Goal: Task Accomplishment & Management: Manage account settings

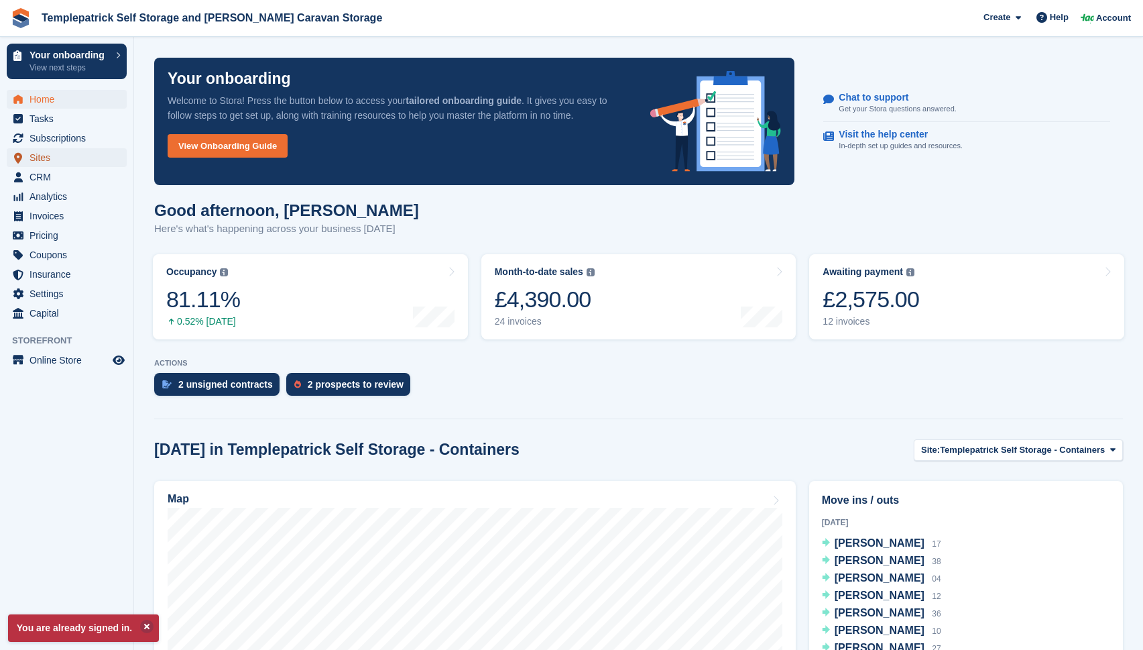
click at [43, 162] on span "Sites" at bounding box center [69, 157] width 80 height 19
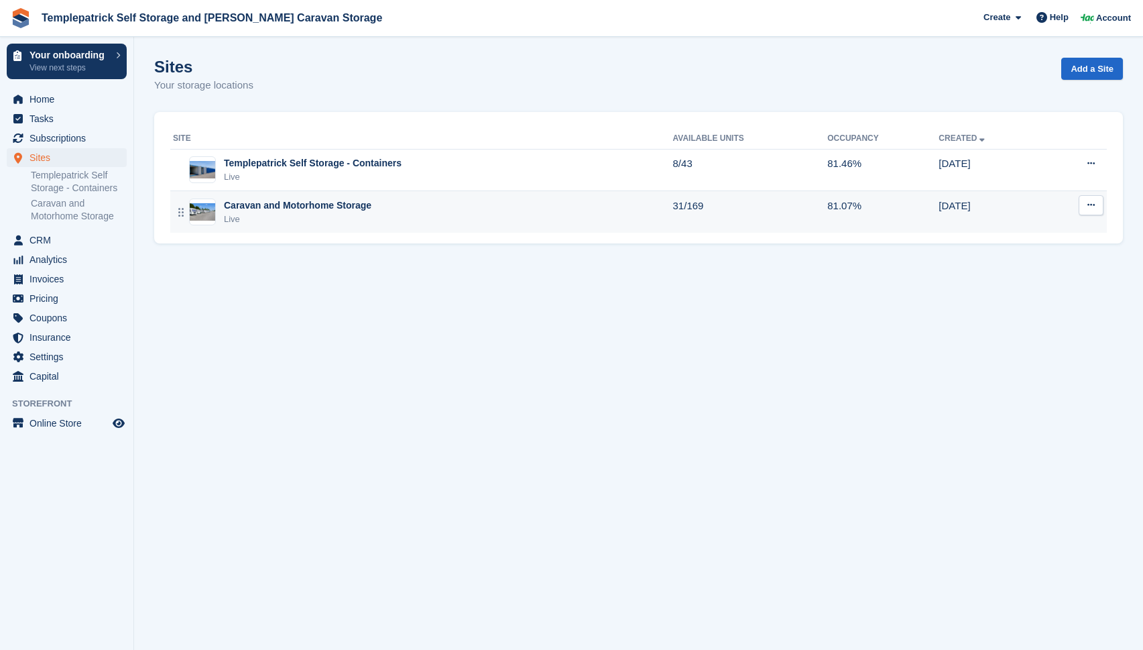
click at [385, 220] on div "Caravan and Motorhome Storage Live" at bounding box center [423, 211] width 500 height 27
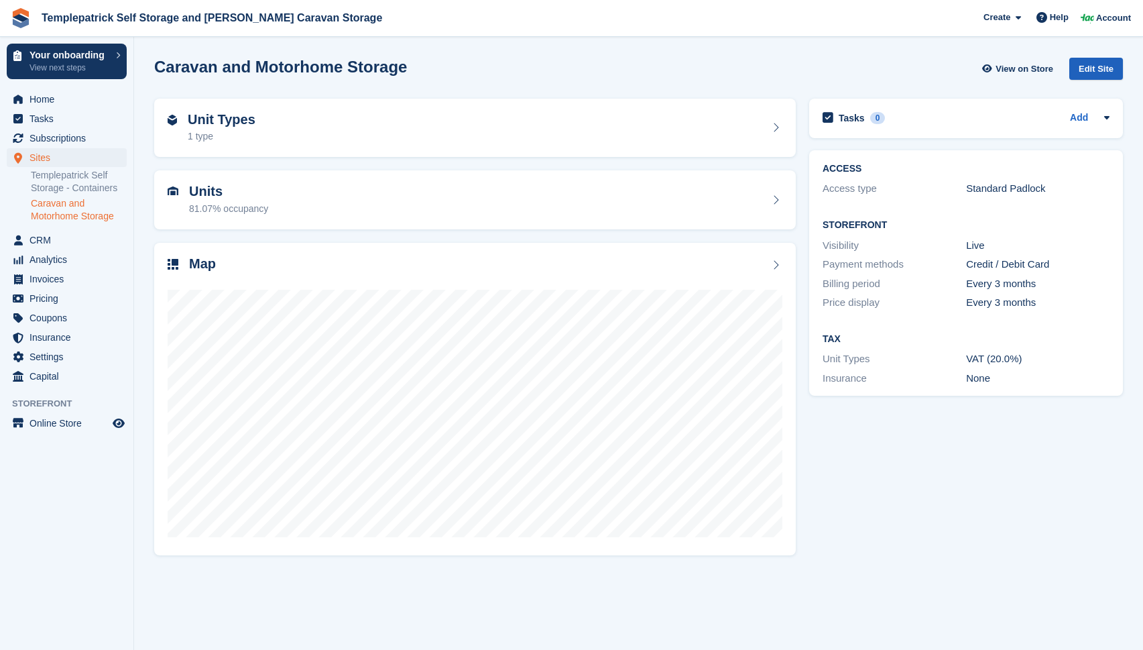
click at [1089, 65] on div "Edit Site" at bounding box center [1096, 69] width 54 height 22
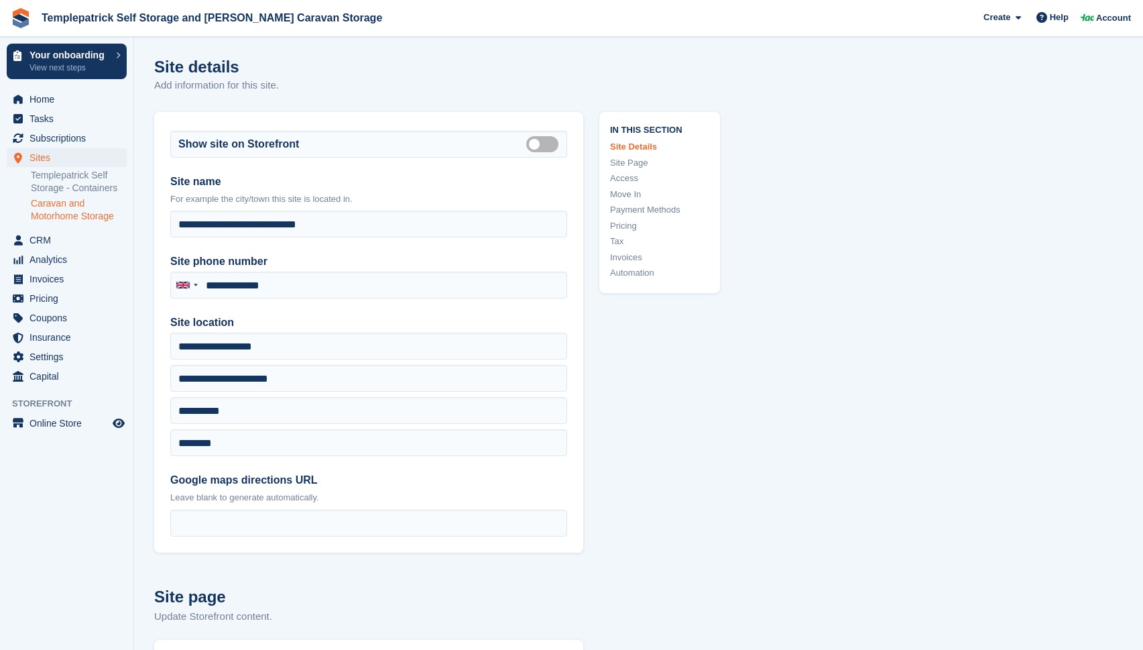
type input "**********"
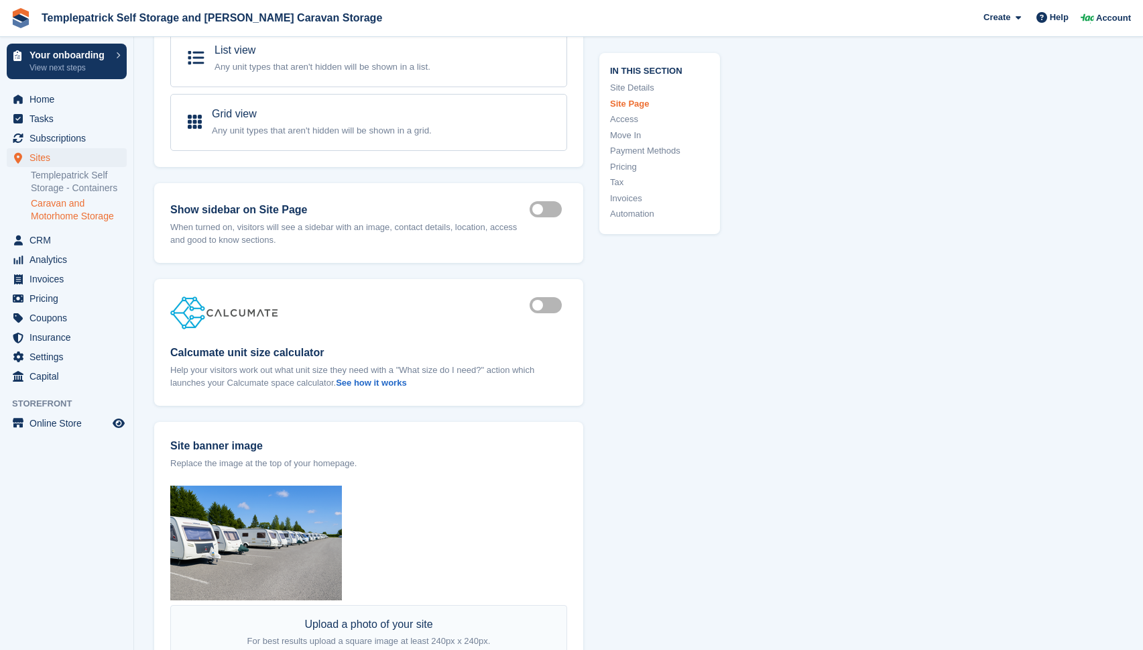
scroll to position [761, 0]
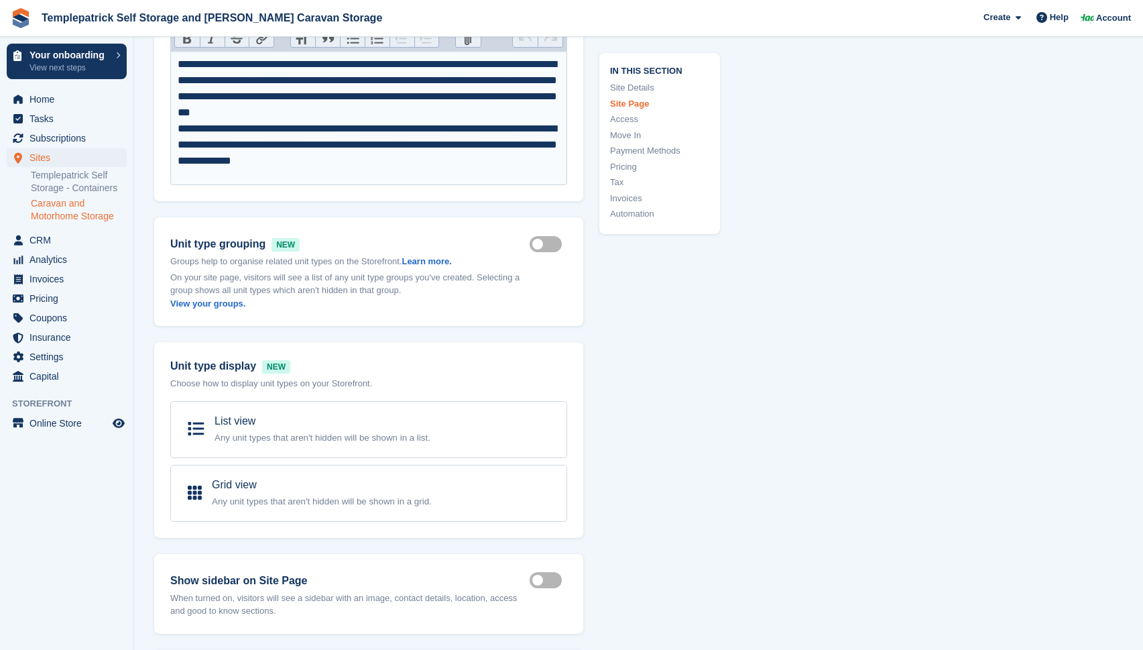
click at [626, 166] on link "Pricing" at bounding box center [659, 166] width 99 height 13
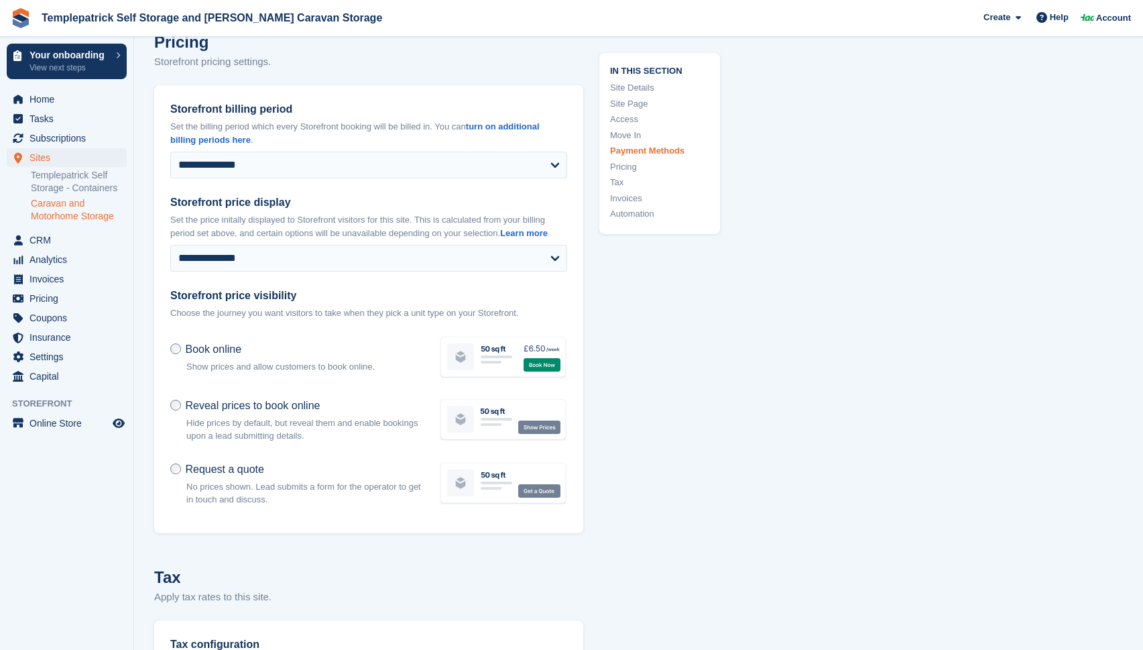
scroll to position [4550, 0]
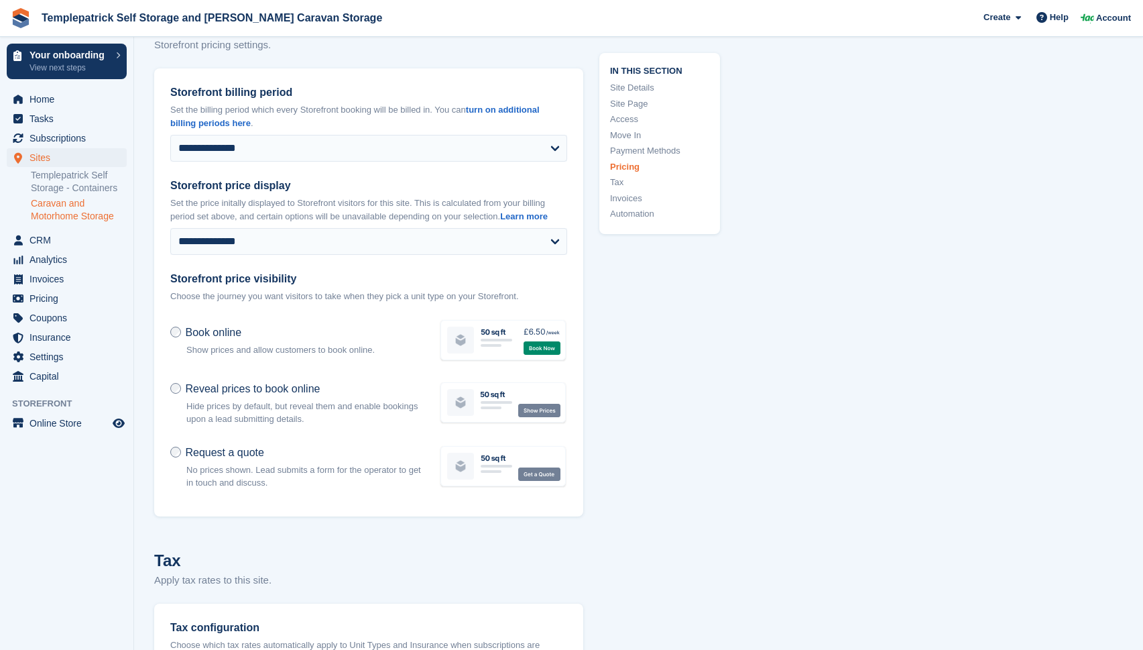
click at [624, 133] on link "Move In" at bounding box center [659, 134] width 99 height 13
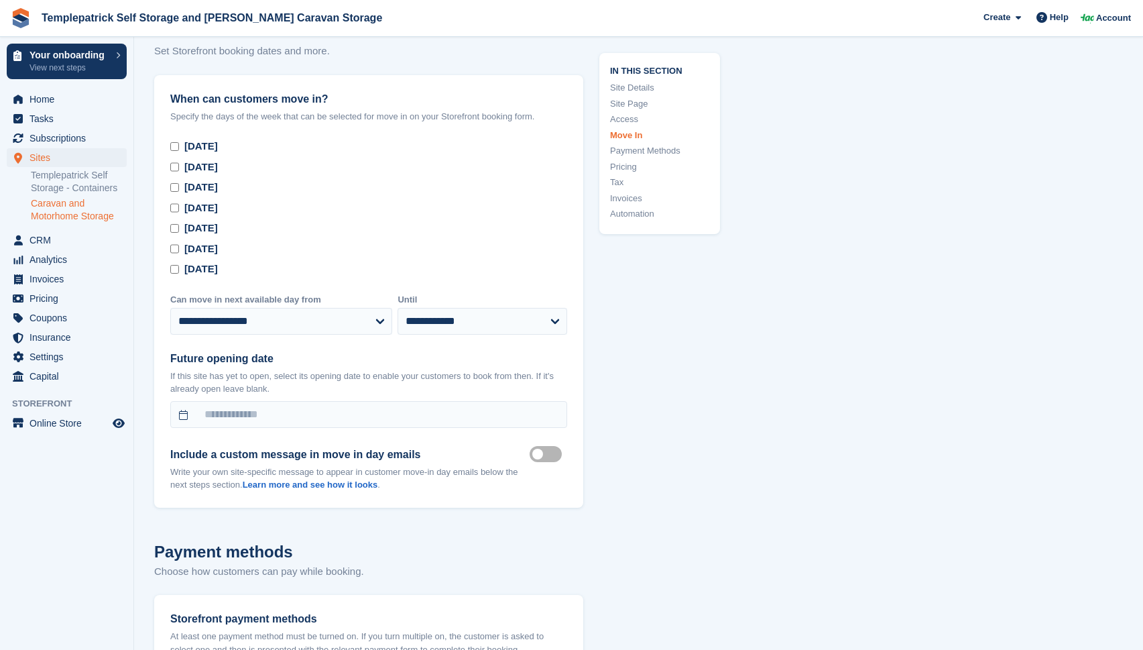
scroll to position [3541, 0]
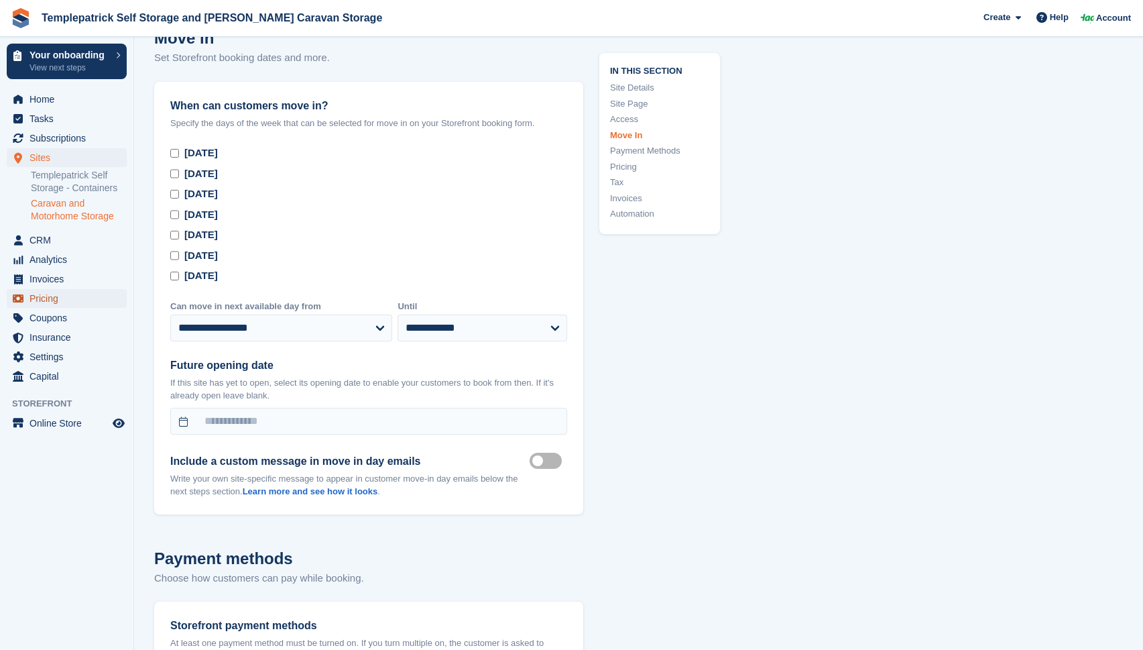
click at [29, 304] on link "Pricing" at bounding box center [67, 298] width 120 height 19
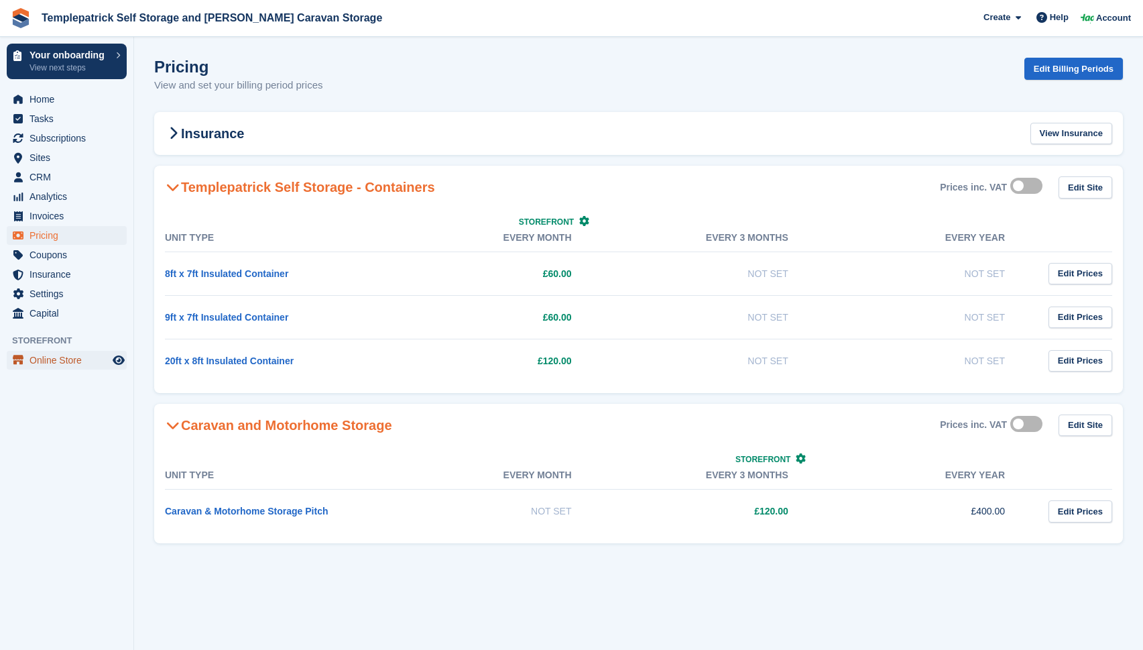
click at [49, 364] on span "Online Store" at bounding box center [69, 360] width 80 height 19
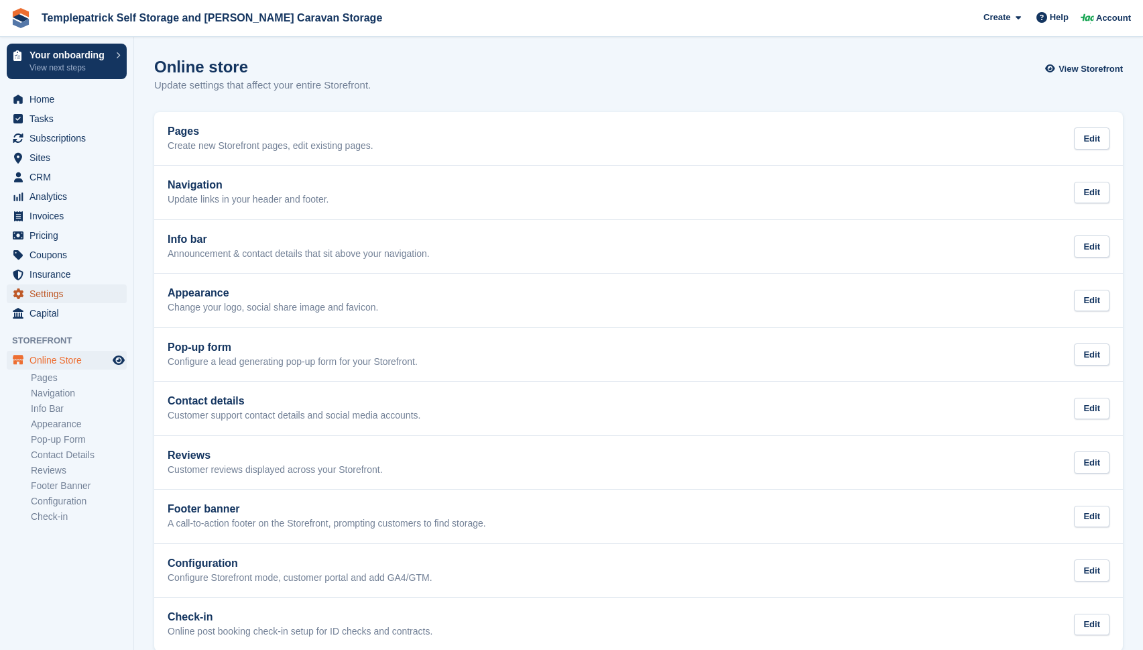
click at [44, 298] on span "Settings" at bounding box center [69, 293] width 80 height 19
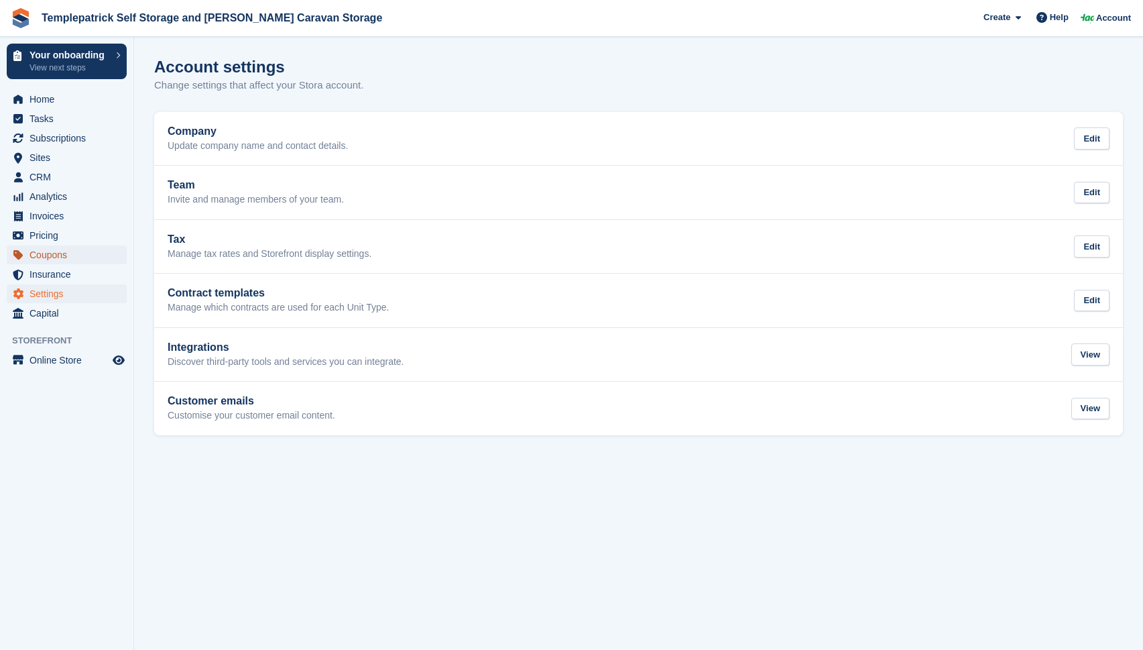
click at [42, 259] on span "Coupons" at bounding box center [69, 254] width 80 height 19
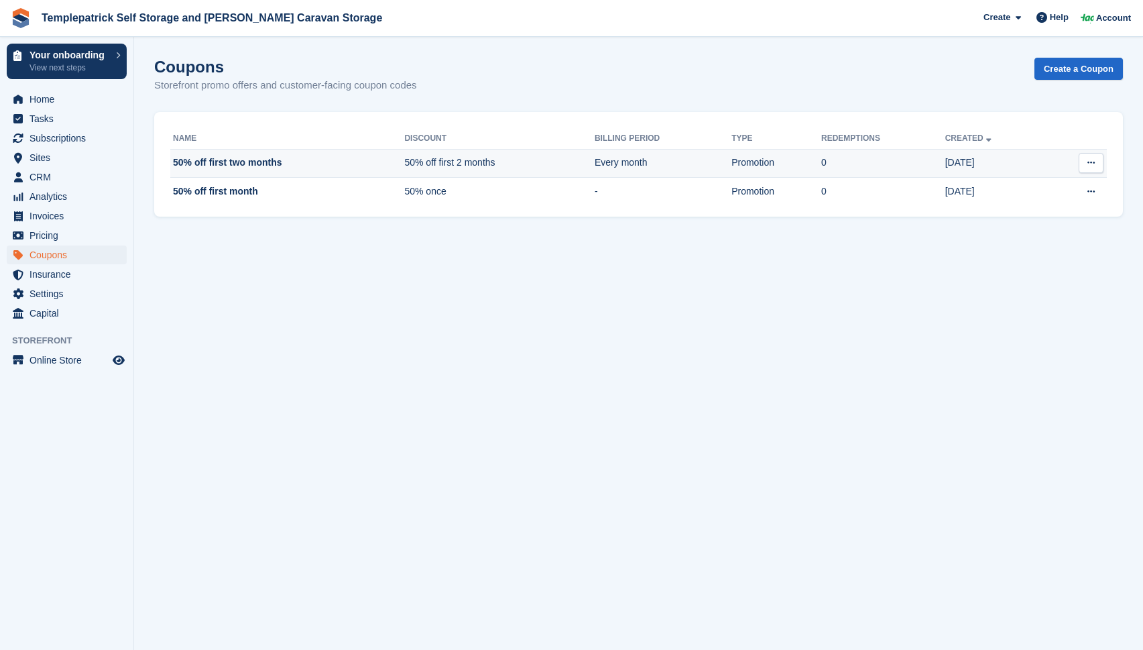
click at [1090, 162] on icon at bounding box center [1090, 162] width 7 height 9
click at [1036, 235] on p "Delete coupon" at bounding box center [1039, 235] width 117 height 17
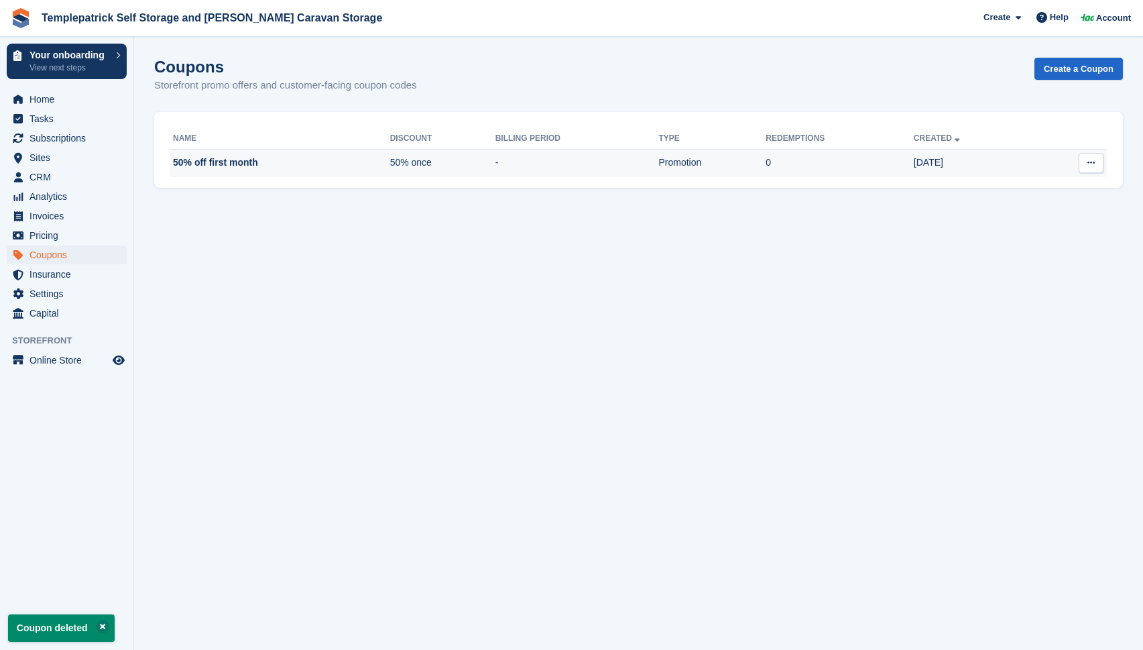
click at [1085, 163] on button at bounding box center [1091, 163] width 25 height 20
click at [1028, 233] on p "Delete coupon" at bounding box center [1039, 235] width 117 height 17
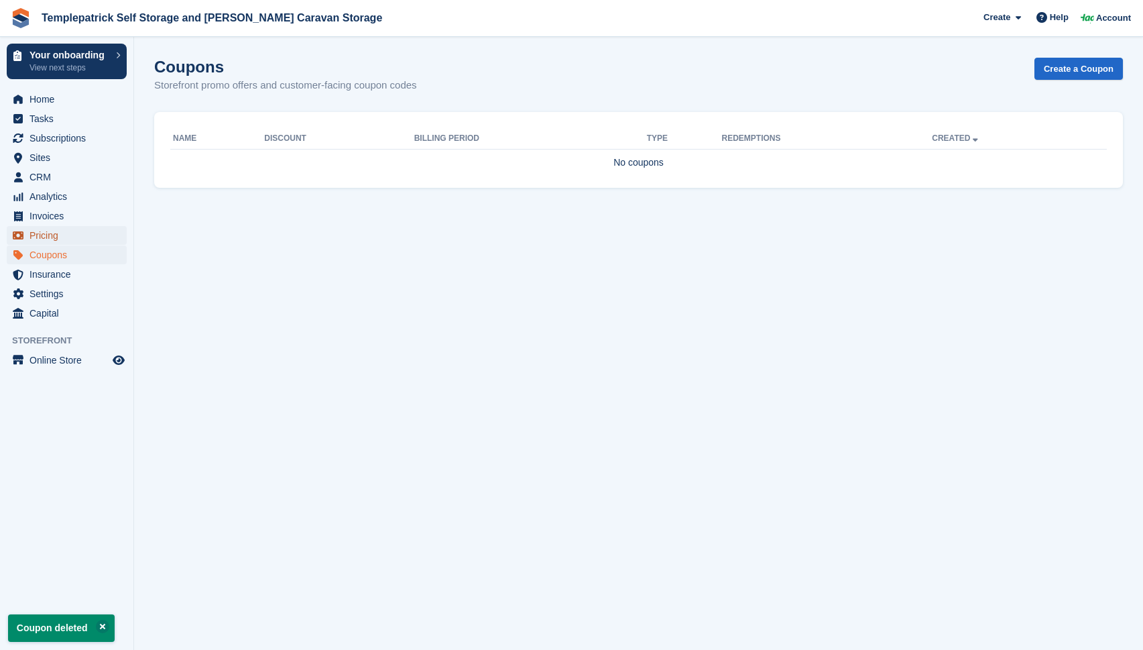
click at [50, 241] on span "Pricing" at bounding box center [69, 235] width 80 height 19
